Goal: Ask a question

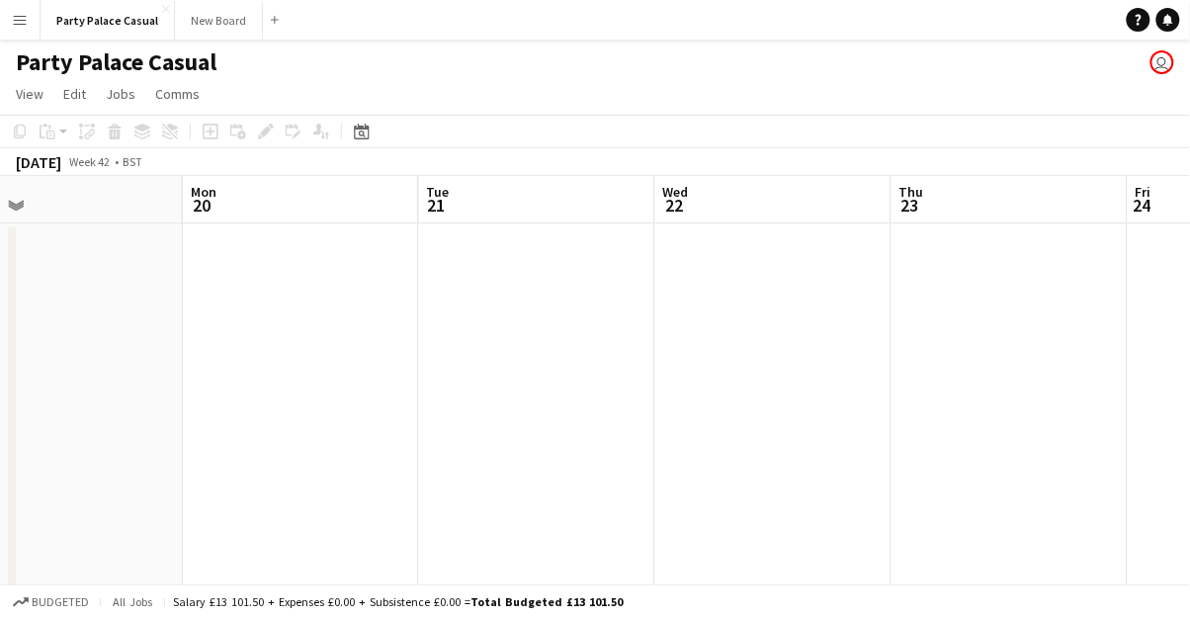
scroll to position [0, 513]
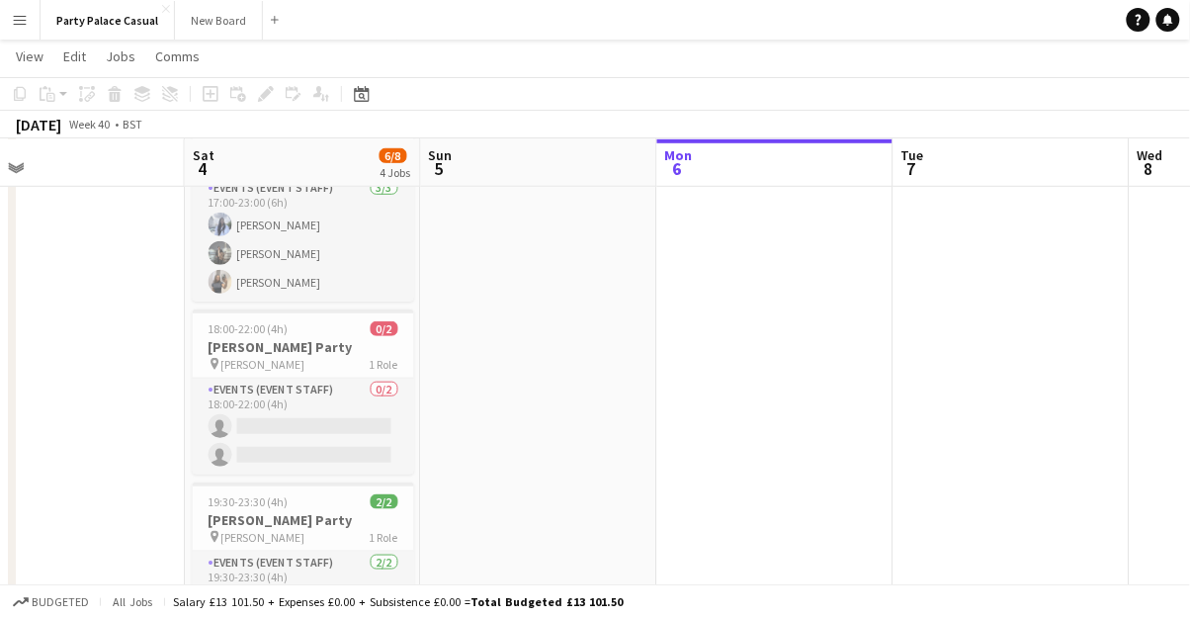
scroll to position [280, 0]
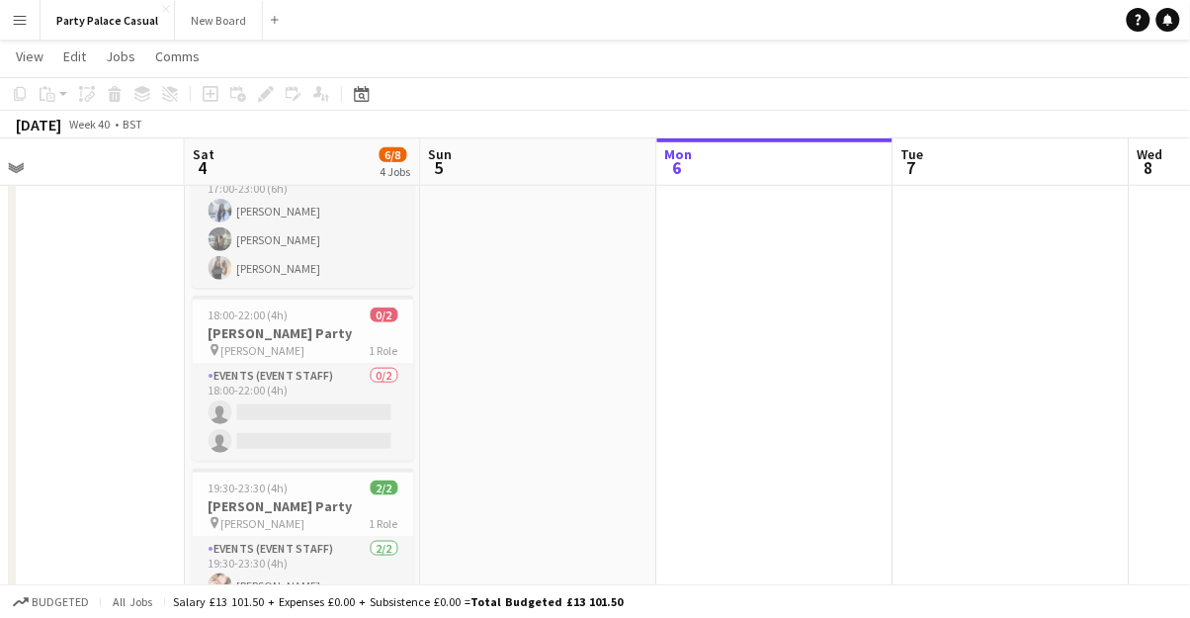
click at [24, 26] on app-icon "Menu" at bounding box center [20, 20] width 16 height 16
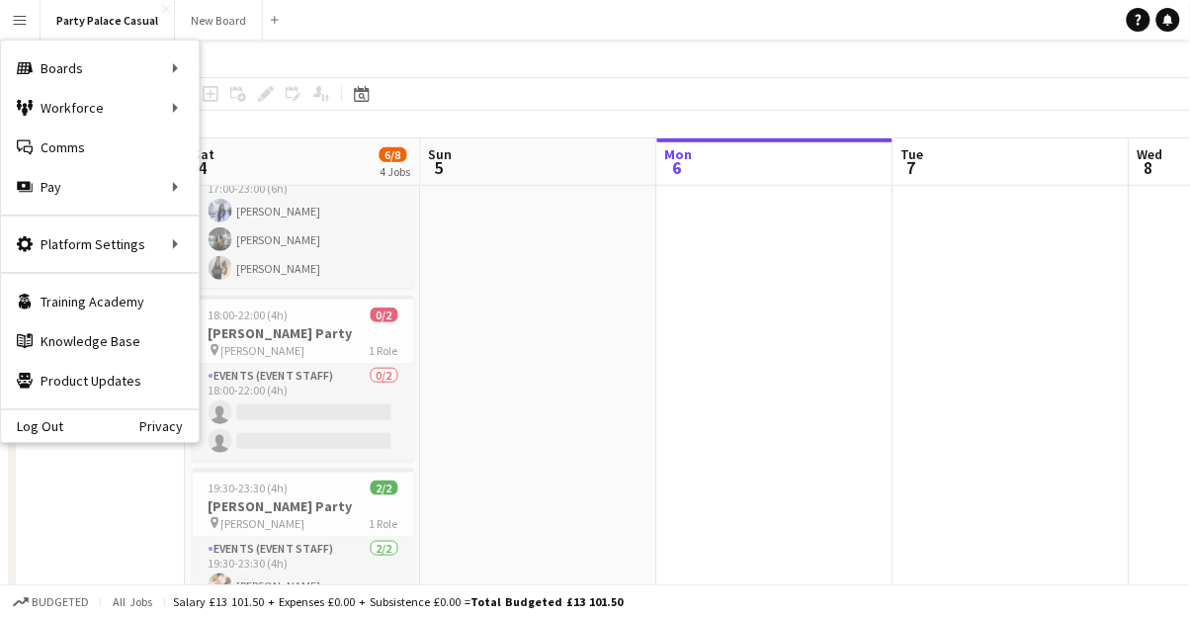
click at [1150, 19] on link "Help" at bounding box center [1139, 20] width 24 height 24
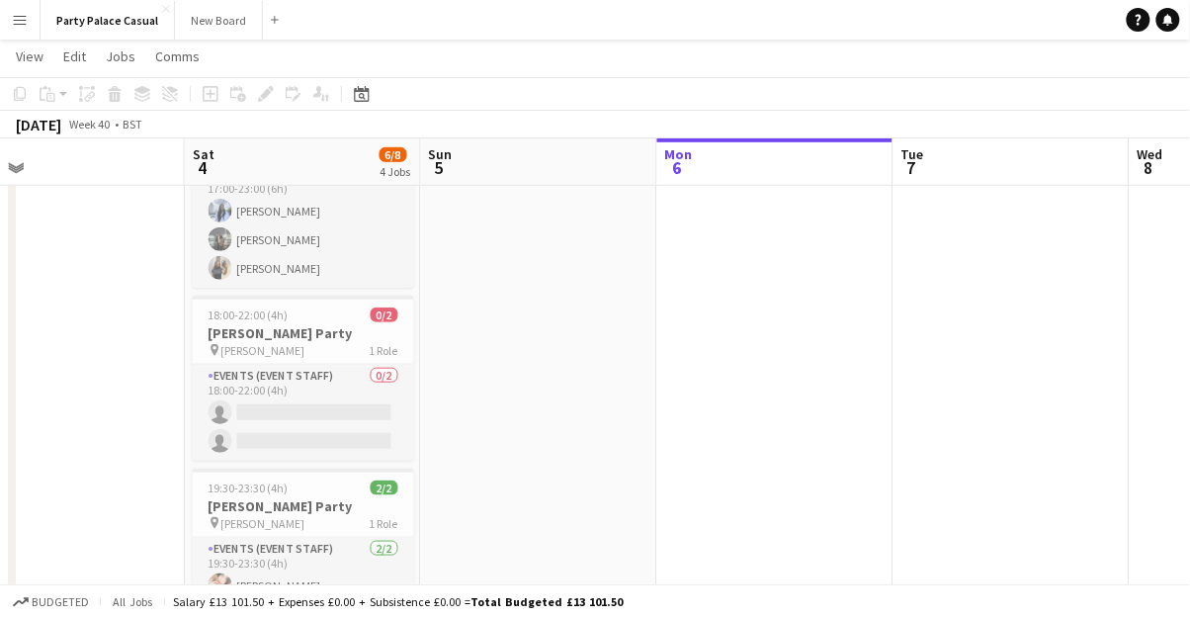
click at [683, 488] on app-date-cell at bounding box center [775, 311] width 236 height 738
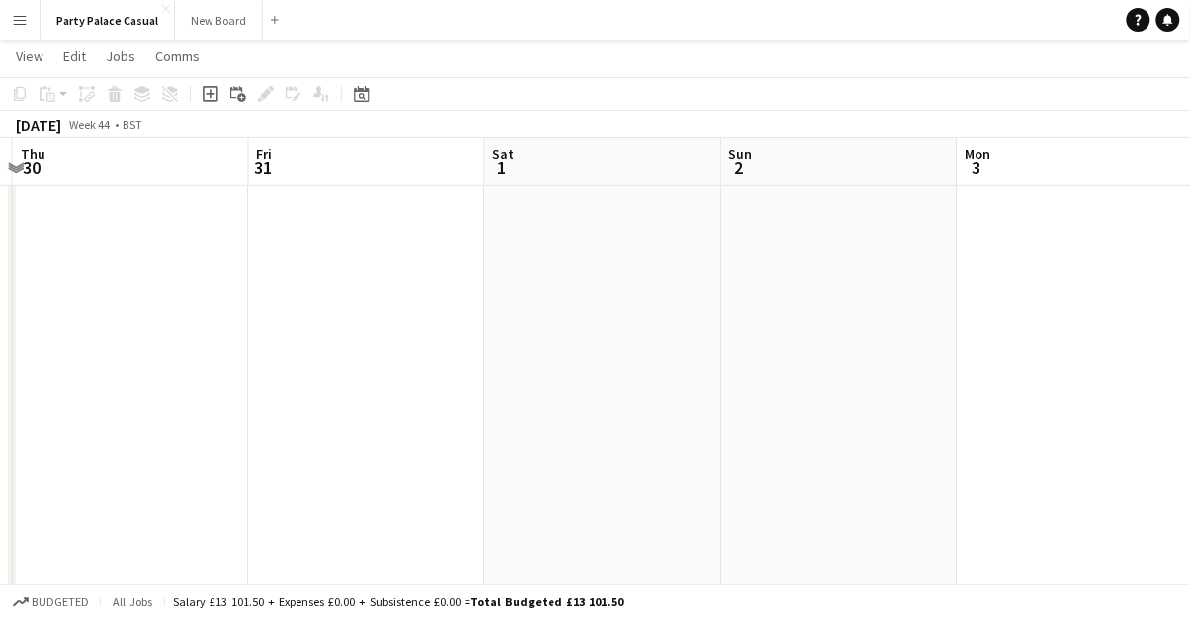
scroll to position [0, 791]
click at [8, 25] on button "Menu" at bounding box center [20, 20] width 40 height 40
